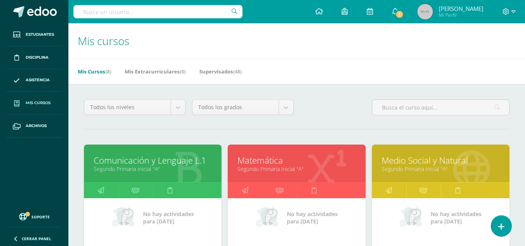
click at [445, 167] on link "Segundo Primaria Inicial "A"" at bounding box center [440, 168] width 118 height 7
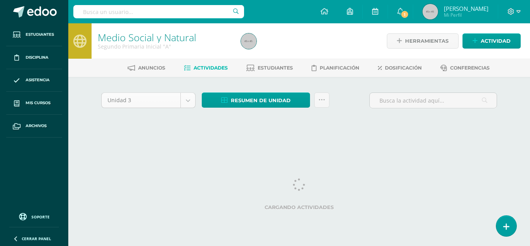
click at [193, 97] on body "Estudiantes Disciplina Asistencia Mis cursos Archivos Soporte Centro de ayuda Ú…" at bounding box center [265, 72] width 530 height 145
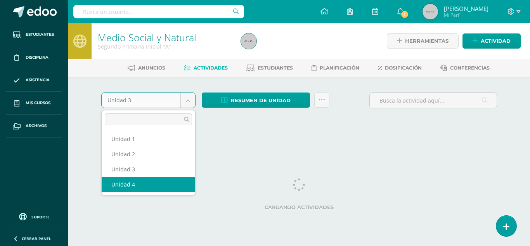
select select "Unidad 4"
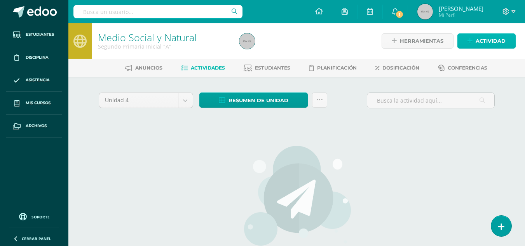
click at [485, 43] on span "Actividad" at bounding box center [490, 41] width 30 height 14
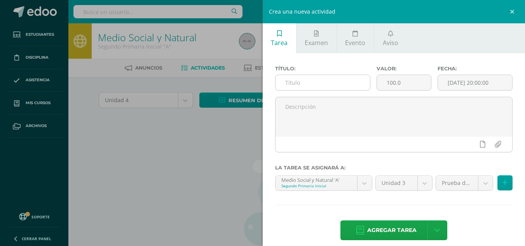
click at [321, 84] on input "text" at bounding box center [322, 82] width 94 height 15
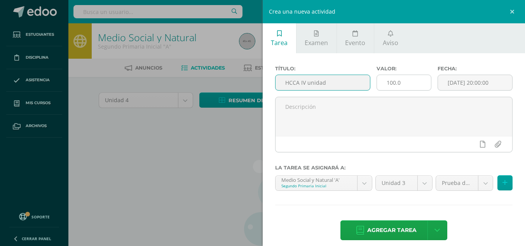
type input "HCCA IV unidad"
click at [403, 81] on input "100.0" at bounding box center [404, 82] width 54 height 15
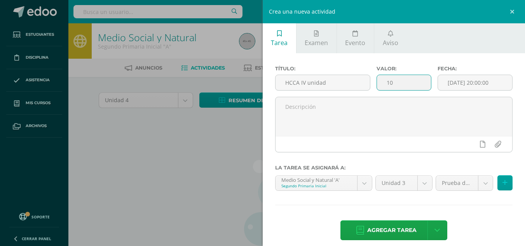
type input "1"
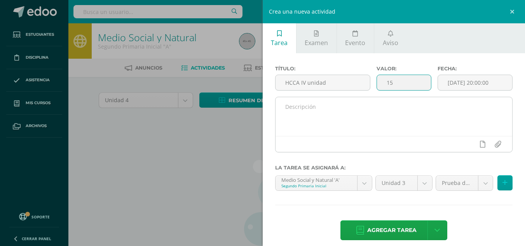
type input "15"
click at [396, 111] on textarea at bounding box center [393, 116] width 237 height 39
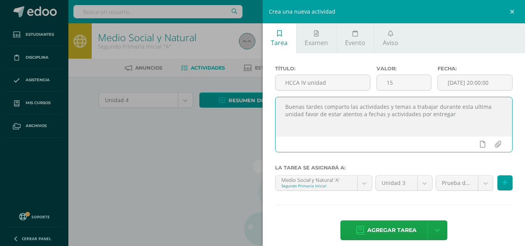
click at [431, 134] on textarea "Buenas tardes comparto las actividades y temas a trabajar durante esta ultima u…" at bounding box center [393, 116] width 237 height 39
click at [465, 116] on textarea "Buenas tardes comparto las actividades y temas a trabajar durante esta ultima u…" at bounding box center [393, 116] width 237 height 39
type textarea "Buenas tardes comparto las actividades y temas a trabajar durante esta ultima u…"
click at [419, 186] on body "Estudiantes Disciplina Asistencia Mis cursos Archivos Soporte Centro de ayuda Ú…" at bounding box center [262, 167] width 525 height 334
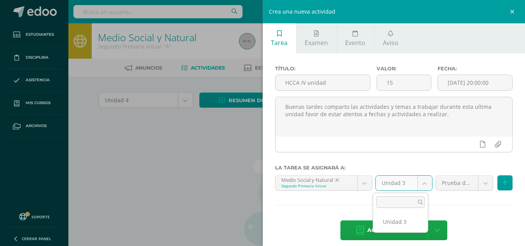
click at [421, 184] on body "Estudiantes Disciplina Asistencia Mis cursos Archivos Soporte Centro de ayuda Ú…" at bounding box center [262, 167] width 525 height 334
click at [514, 10] on link at bounding box center [512, 11] width 23 height 23
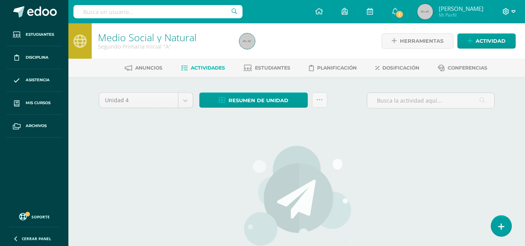
click at [507, 12] on icon at bounding box center [505, 11] width 7 height 7
click at [497, 56] on span "Cerrar sesión" at bounding box center [488, 52] width 35 height 7
